Goal: Browse casually

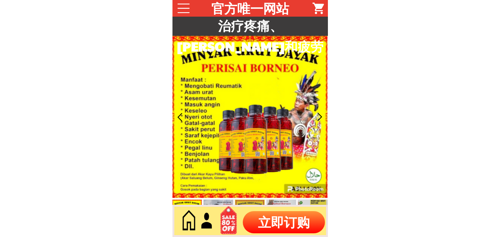
click at [321, 115] on div at bounding box center [319, 117] width 12 height 12
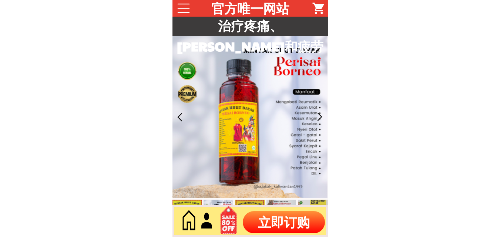
click at [321, 115] on div at bounding box center [319, 117] width 12 height 12
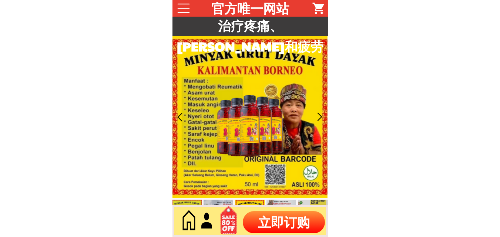
click at [321, 115] on div at bounding box center [319, 117] width 12 height 12
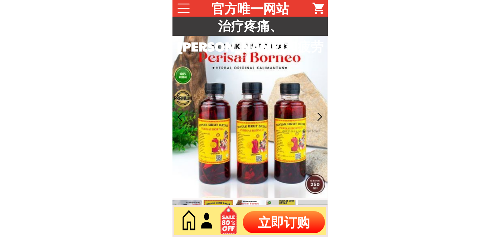
click at [321, 115] on div at bounding box center [319, 117] width 12 height 12
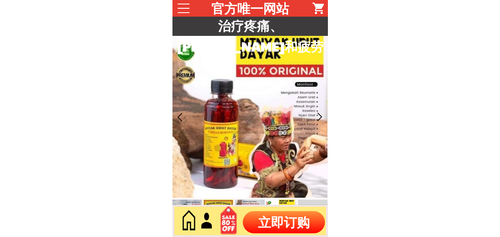
click at [321, 116] on div at bounding box center [319, 117] width 12 height 12
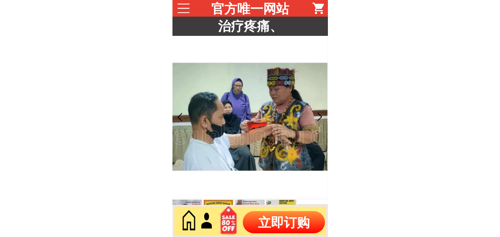
click at [321, 116] on div at bounding box center [319, 117] width 12 height 12
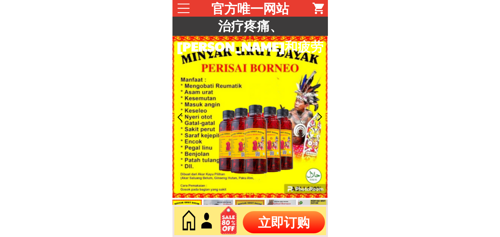
click at [321, 116] on div at bounding box center [319, 117] width 12 height 12
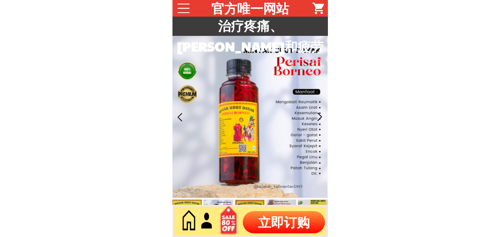
click at [320, 116] on div at bounding box center [319, 117] width 12 height 12
